Goal: Task Accomplishment & Management: Use online tool/utility

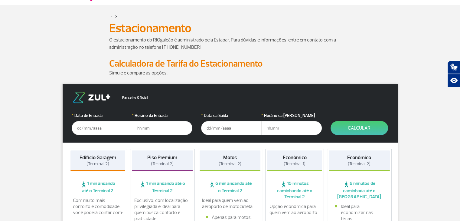
scroll to position [61, 0]
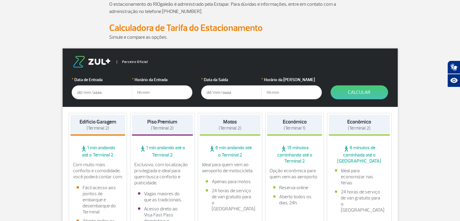
click at [76, 93] on input "text" at bounding box center [102, 92] width 61 height 14
click at [87, 93] on input "[DATE]" at bounding box center [102, 92] width 61 height 14
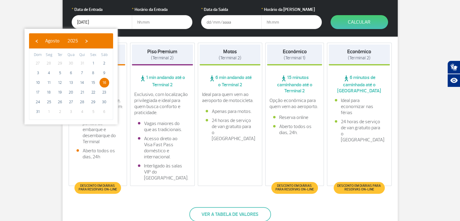
scroll to position [91, 0]
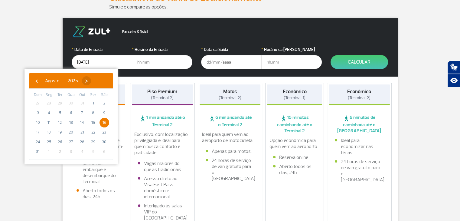
click at [91, 80] on span "›" at bounding box center [86, 80] width 9 height 9
click at [61, 121] on span "16" at bounding box center [60, 123] width 10 height 10
type input "[DATE]"
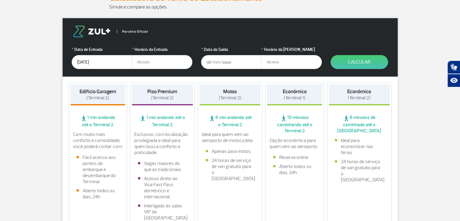
click at [152, 60] on input "text" at bounding box center [162, 62] width 61 height 14
click at [137, 60] on input "text" at bounding box center [162, 62] width 61 height 14
click at [139, 62] on input "text" at bounding box center [162, 62] width 61 height 14
type input "15:00"
click at [231, 63] on input "text" at bounding box center [231, 62] width 61 height 14
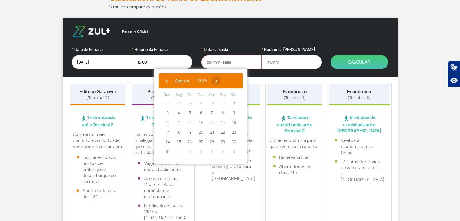
click at [221, 83] on span "›" at bounding box center [216, 80] width 9 height 9
click at [168, 131] on span "21" at bounding box center [168, 132] width 10 height 10
type input "[DATE]"
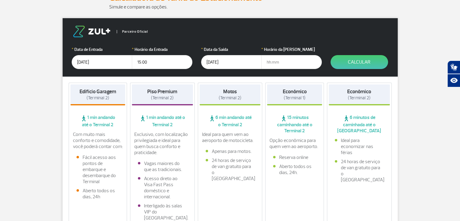
click at [281, 61] on input "text" at bounding box center [292, 62] width 61 height 14
type input "17:00"
click at [356, 66] on button "Calcular" at bounding box center [360, 62] width 58 height 14
